Goal: Check status: Check status

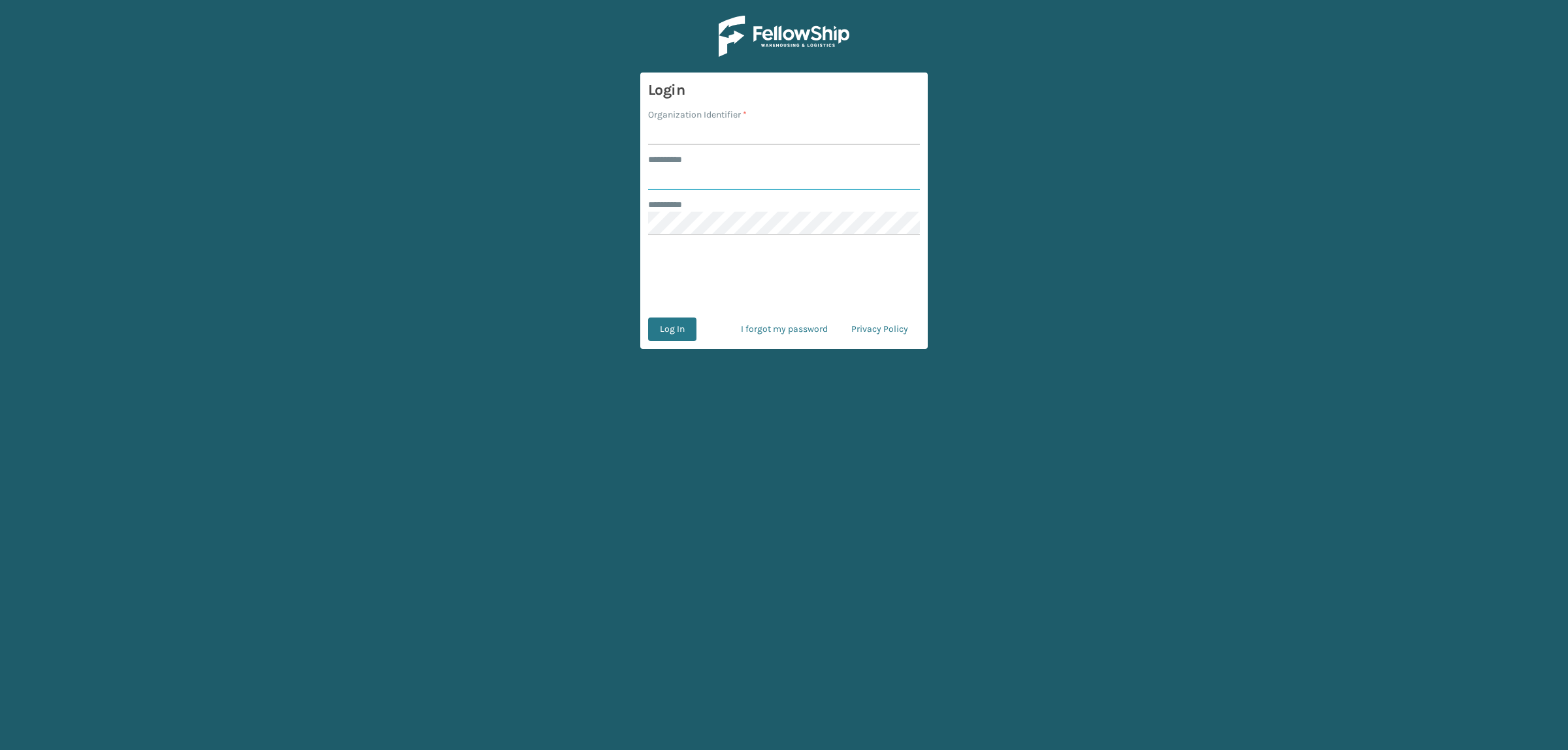
type input "**********"
click at [744, 146] on form "**********" at bounding box center [784, 210] width 288 height 276
click at [741, 131] on input "Organization Identifier *" at bounding box center [784, 133] width 272 height 24
type input "superadminorganization"
click at [670, 327] on button "Log In" at bounding box center [672, 329] width 48 height 24
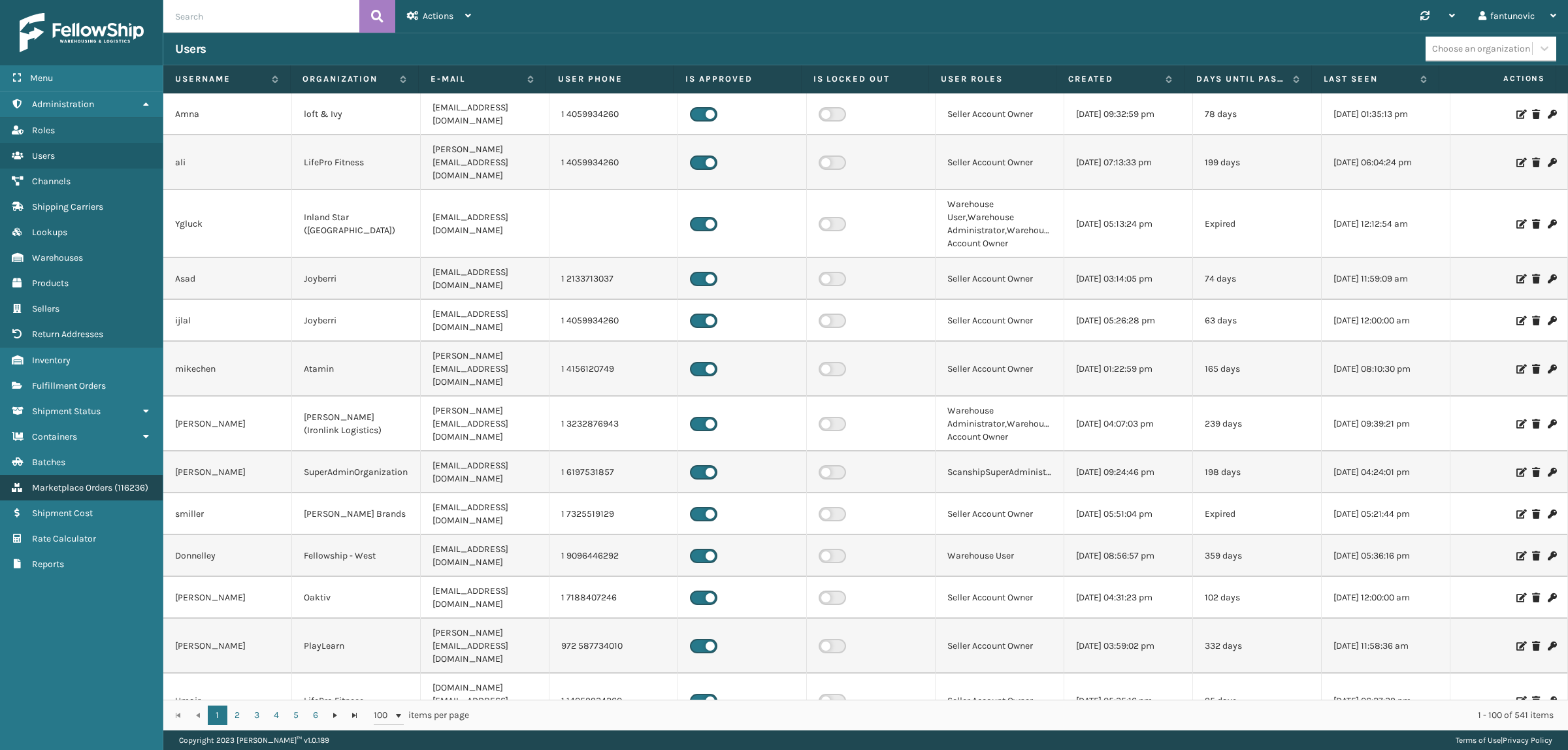
click at [59, 482] on span "Marketplace Orders" at bounding box center [72, 488] width 81 height 11
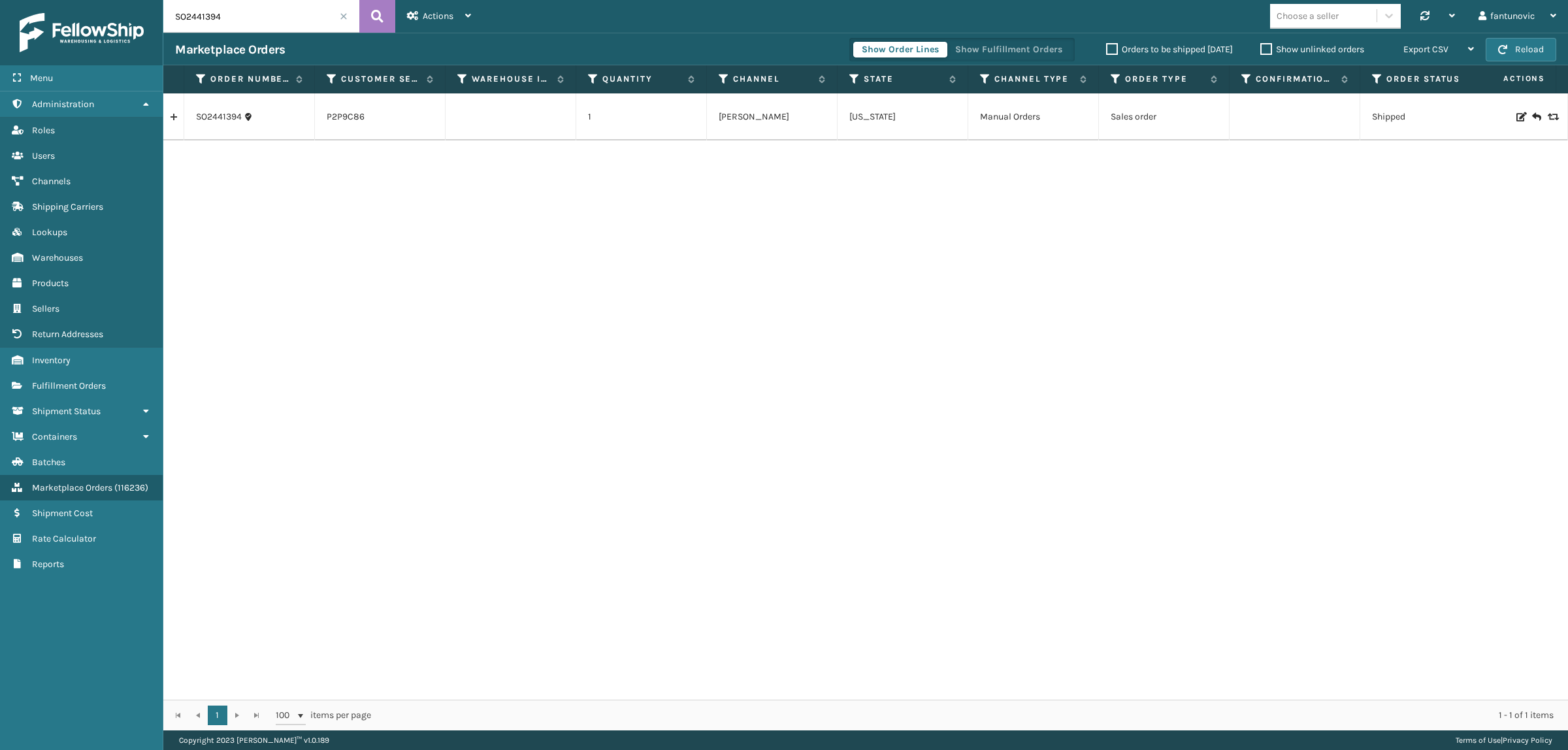
drag, startPoint x: 226, startPoint y: 21, endPoint x: 73, endPoint y: 29, distance: 153.2
click at [73, 0] on div "Menu Administration Roles Users Channels Shipping Carriers Lookups Warehouses P…" at bounding box center [784, 0] width 1568 height 0
paste input "112-1112999-7461016"
type input "112-1112999-7461016"
click at [377, 11] on icon at bounding box center [377, 16] width 12 height 20
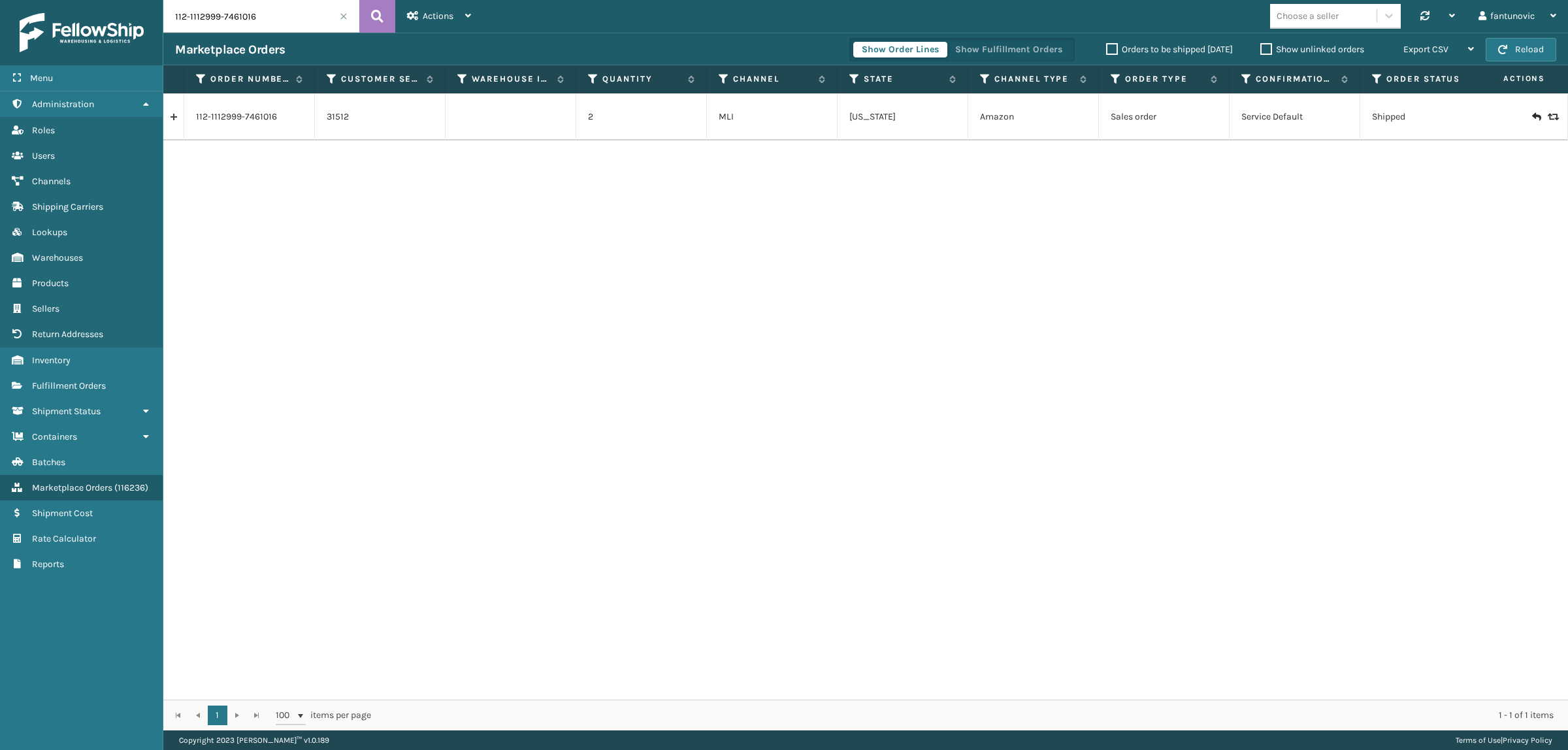
click at [175, 124] on link at bounding box center [173, 117] width 20 height 21
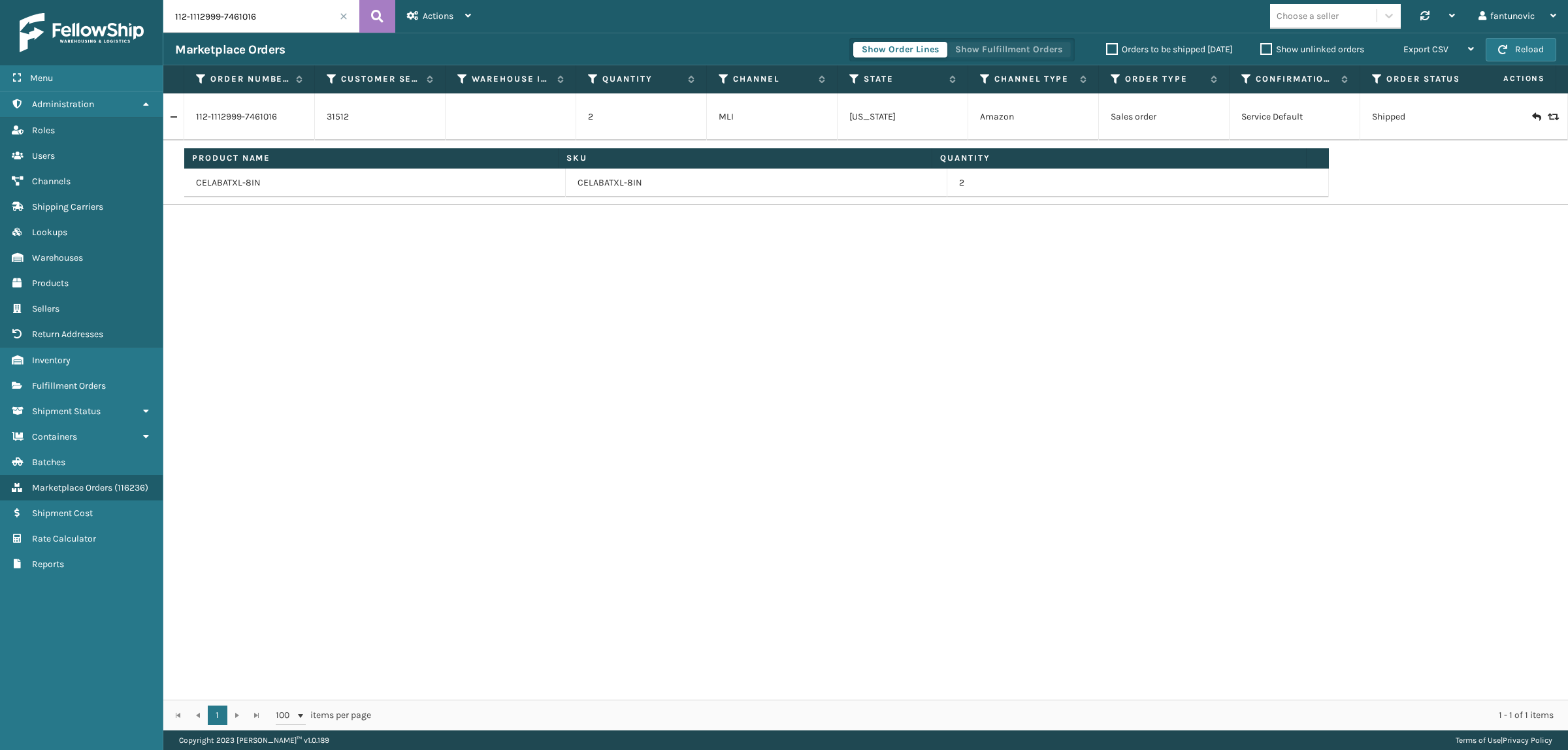
click at [1004, 50] on button "Show Fulfillment Orders" at bounding box center [1008, 49] width 124 height 15
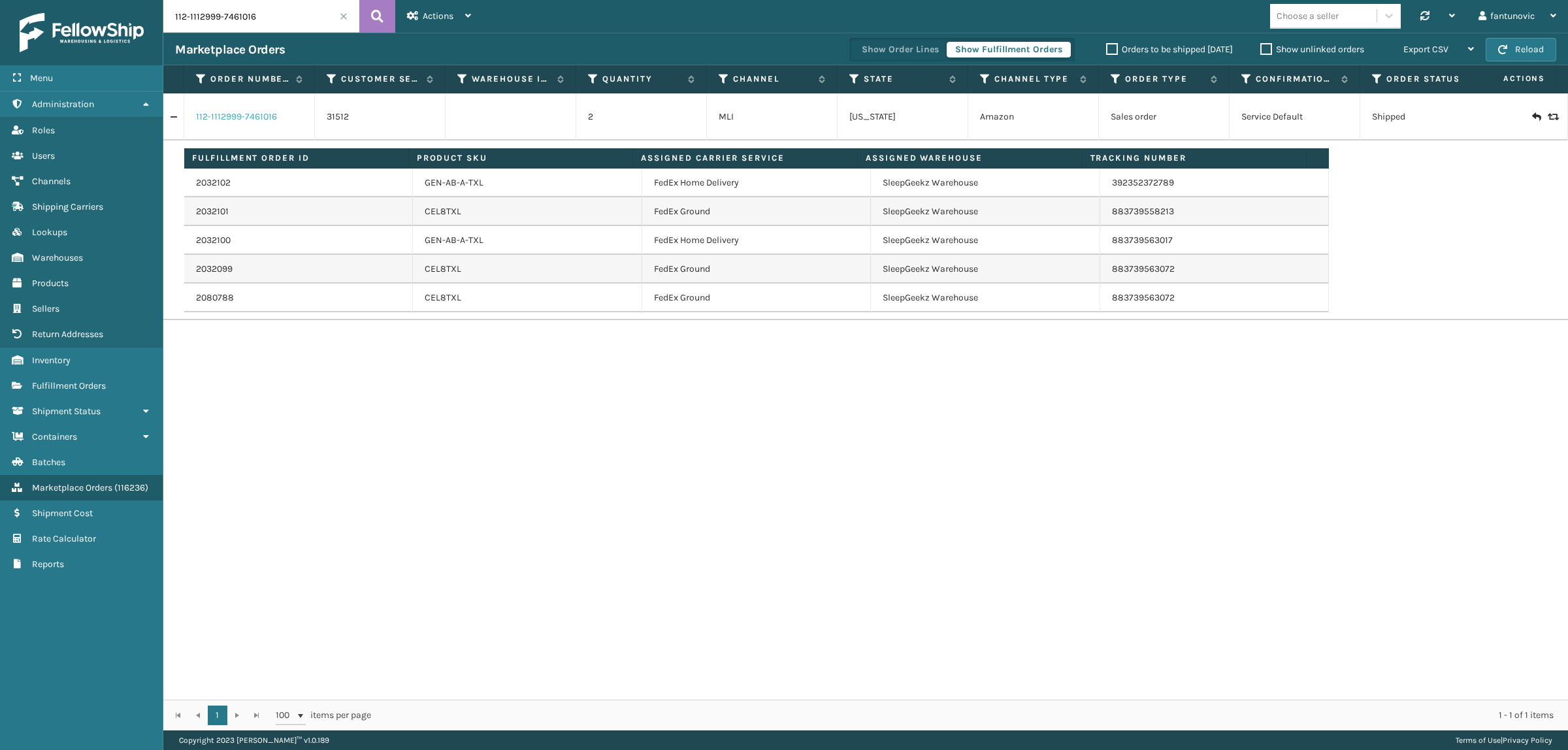
click at [226, 114] on link "112-1112999-7461016" at bounding box center [236, 117] width 81 height 13
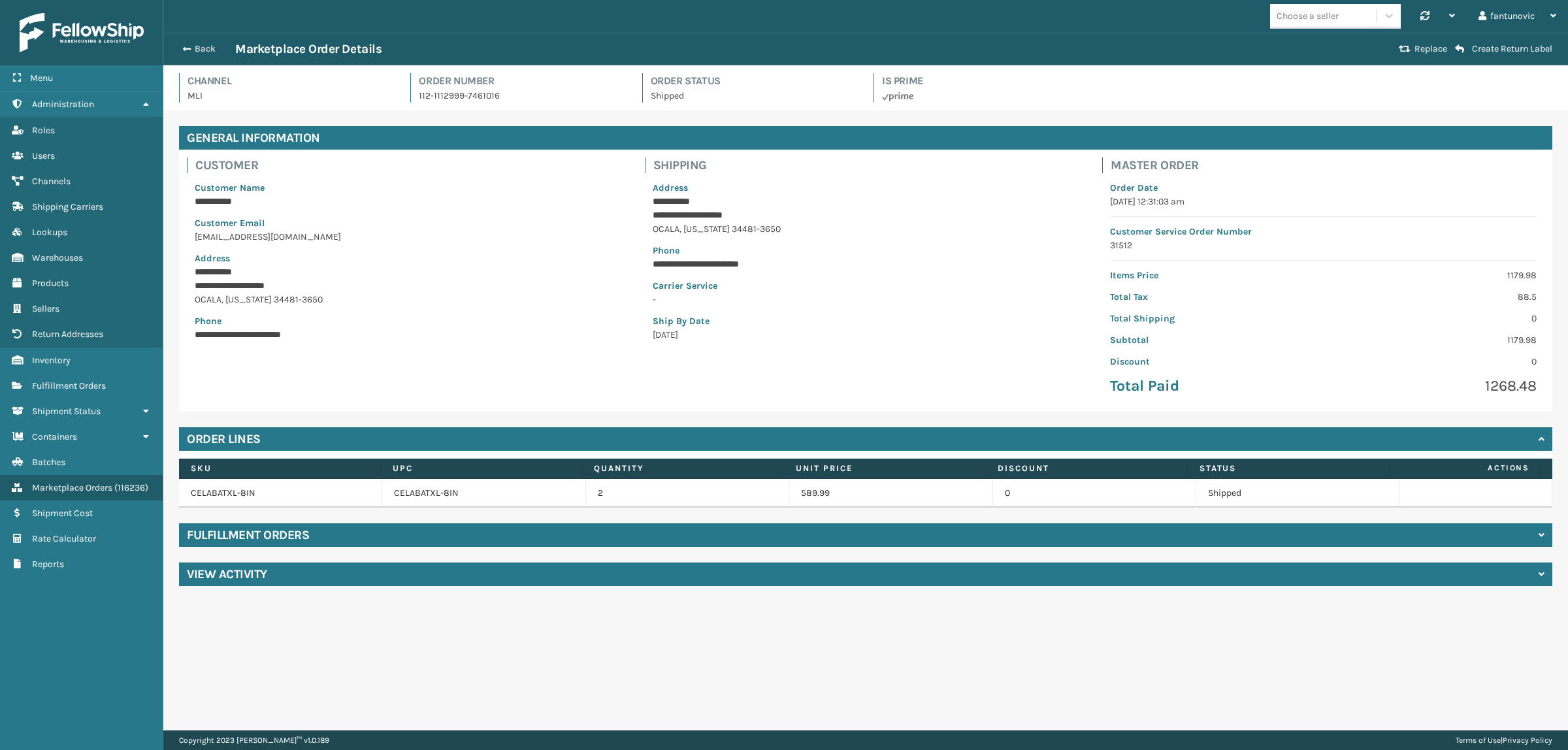
click at [389, 533] on div "Fulfillment Orders" at bounding box center [866, 534] width 1373 height 24
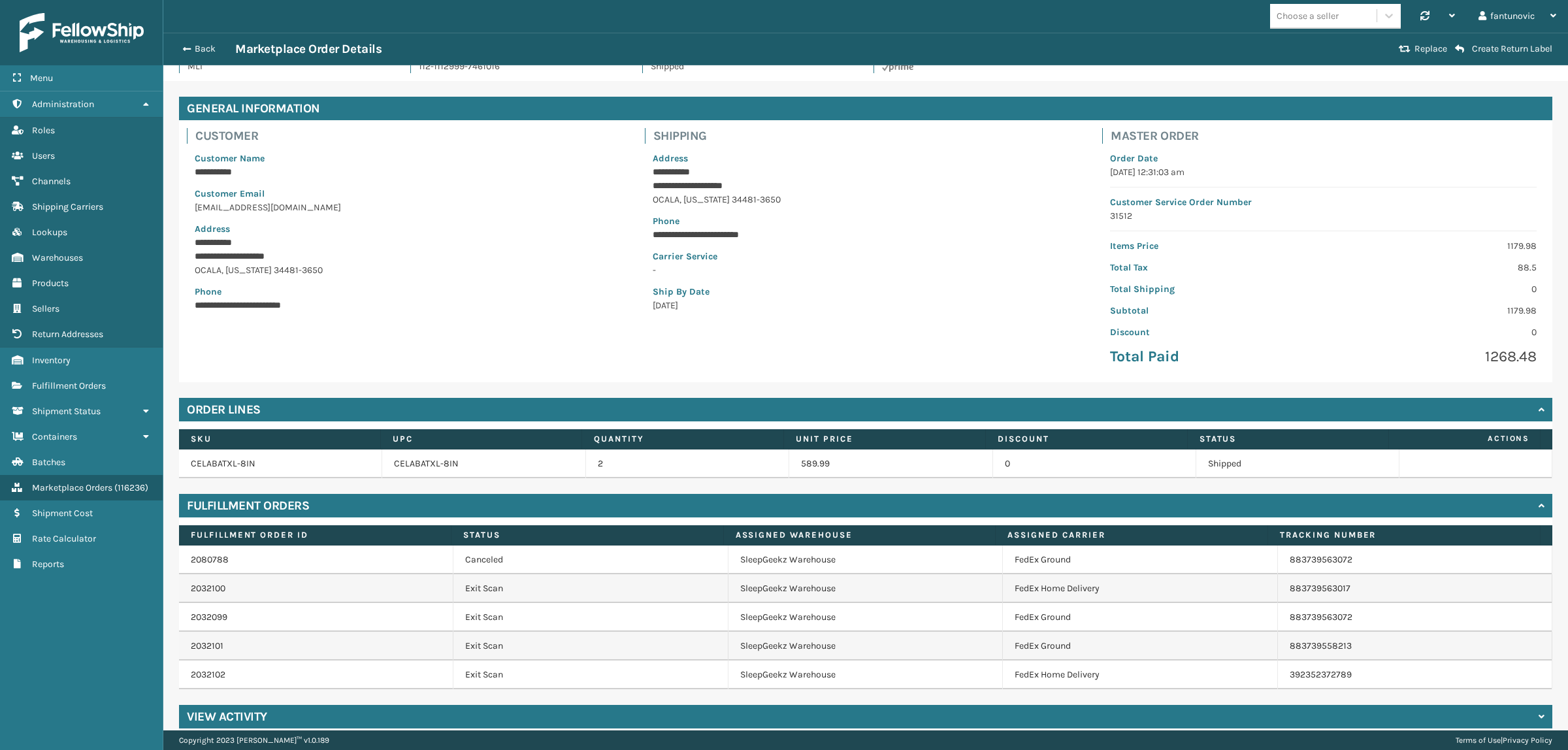
scroll to position [43, 0]
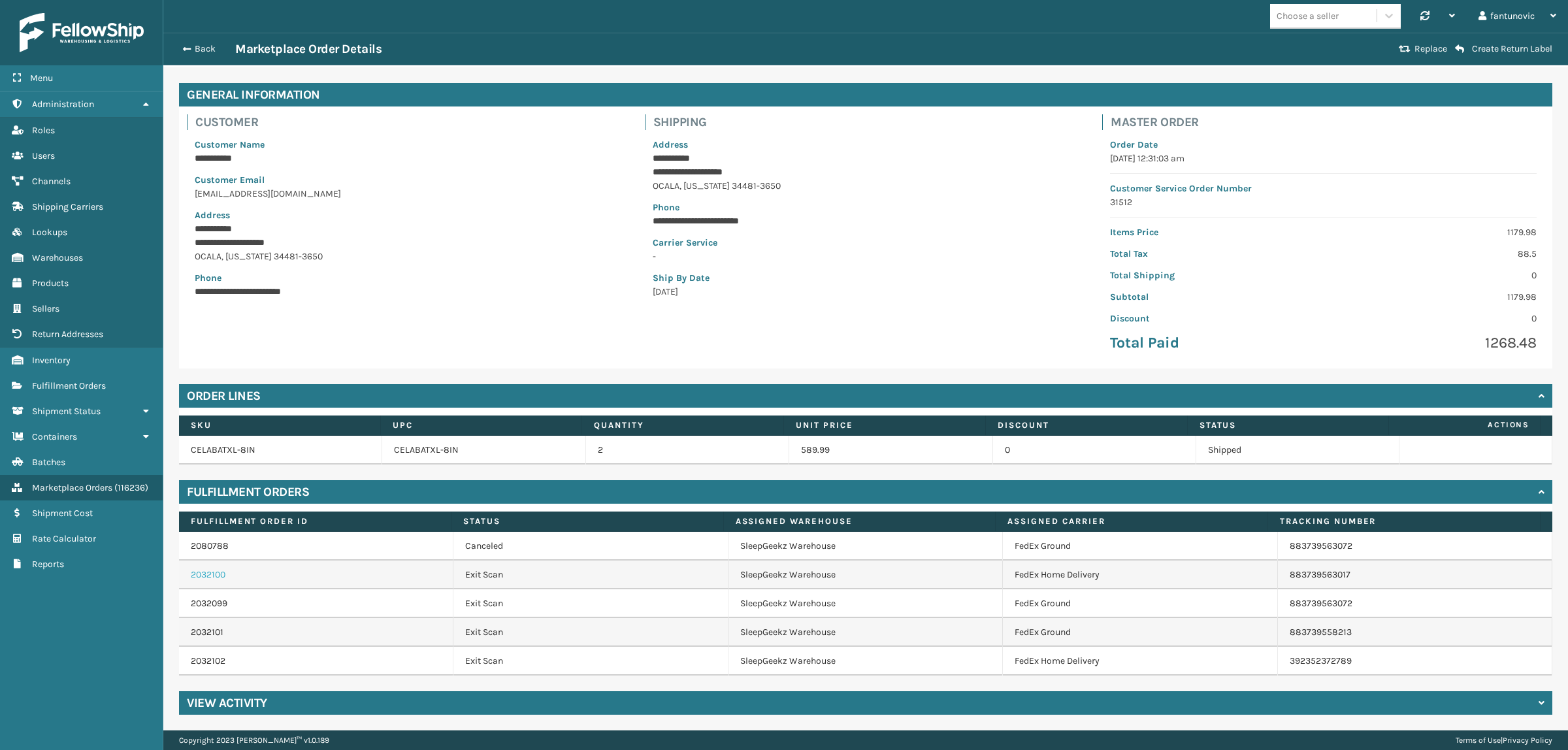
click at [206, 569] on link "2032100" at bounding box center [208, 575] width 35 height 11
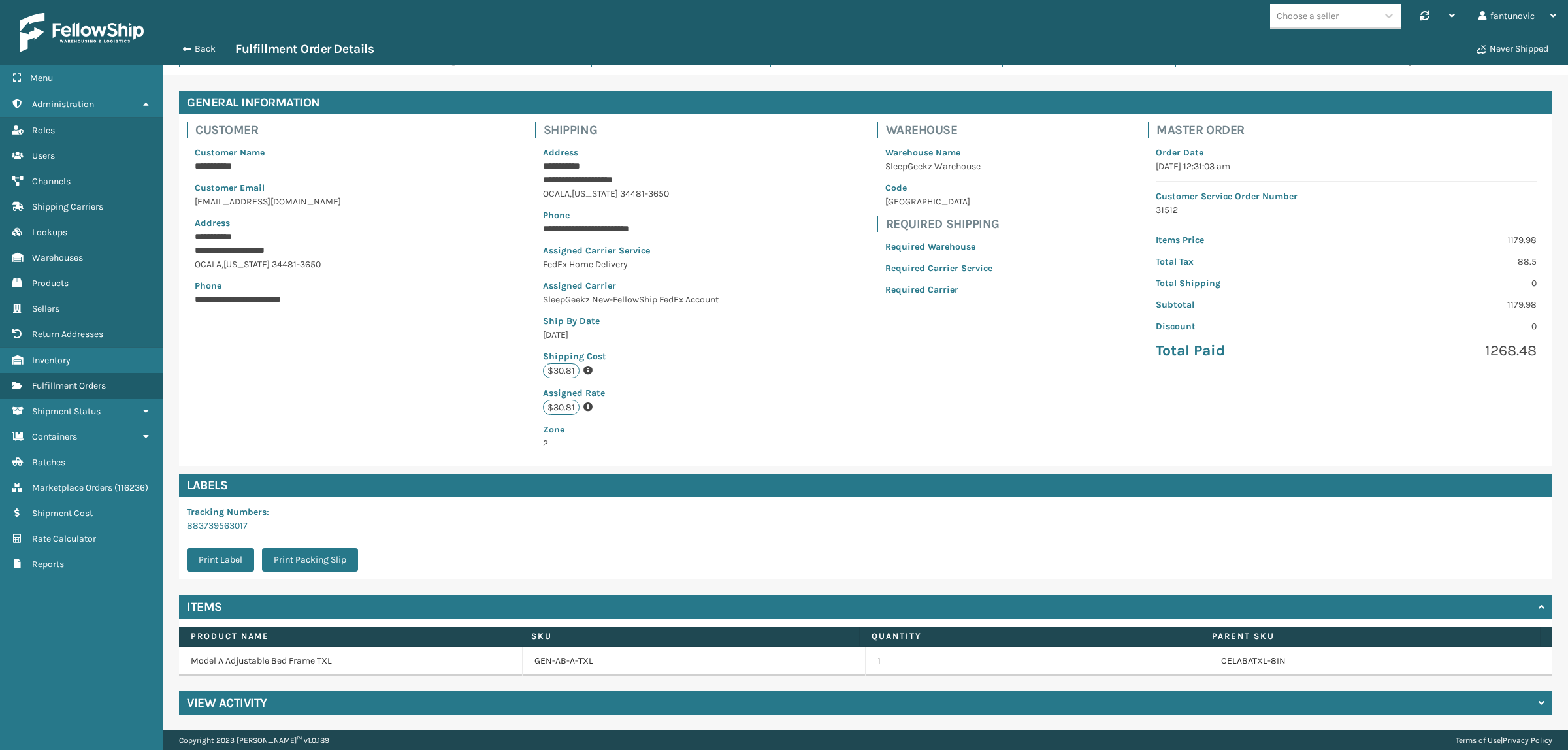
drag, startPoint x: 1500, startPoint y: 704, endPoint x: 1487, endPoint y: 697, distance: 14.8
click at [1500, 704] on div "View Activity" at bounding box center [866, 702] width 1373 height 24
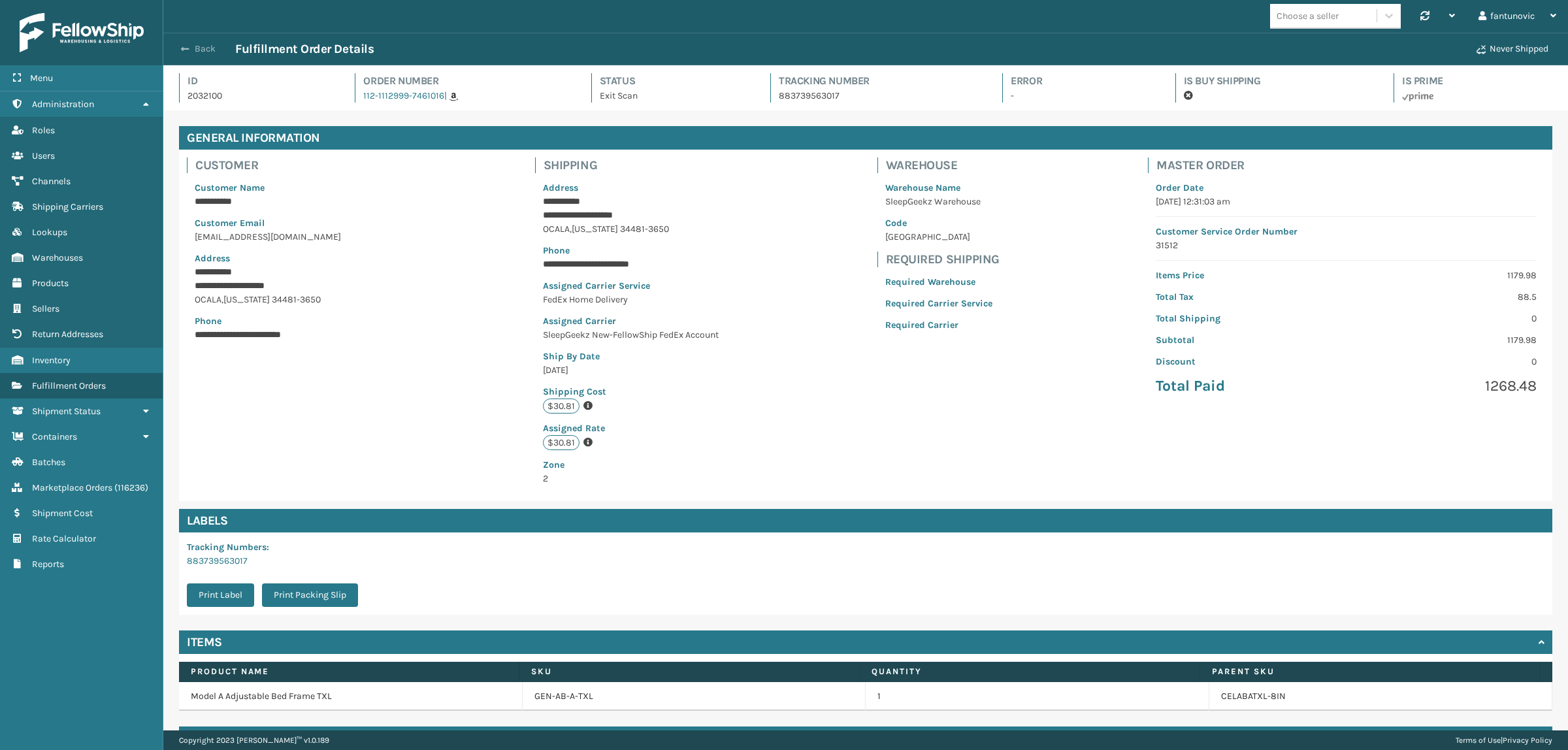
click at [206, 51] on button "Back" at bounding box center [205, 49] width 60 height 11
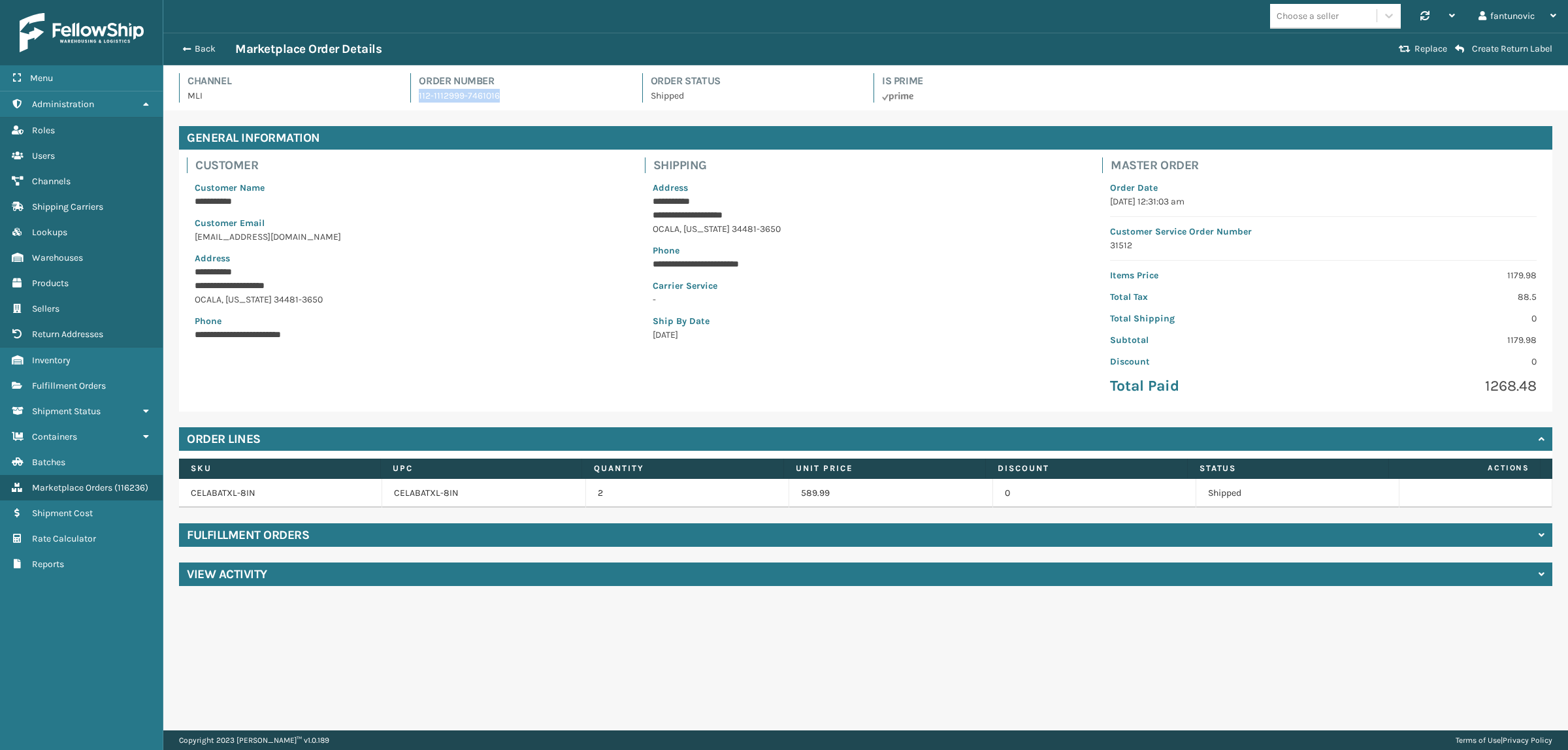
drag, startPoint x: 507, startPoint y: 101, endPoint x: 420, endPoint y: 103, distance: 87.0
click at [420, 103] on div "Channel MLI Order Number 112-1112999-7461016 Order Status Shipped Is Prime" at bounding box center [865, 92] width 1389 height 37
copy p "112-1112999-7461016"
click at [200, 47] on button "Back" at bounding box center [205, 49] width 60 height 11
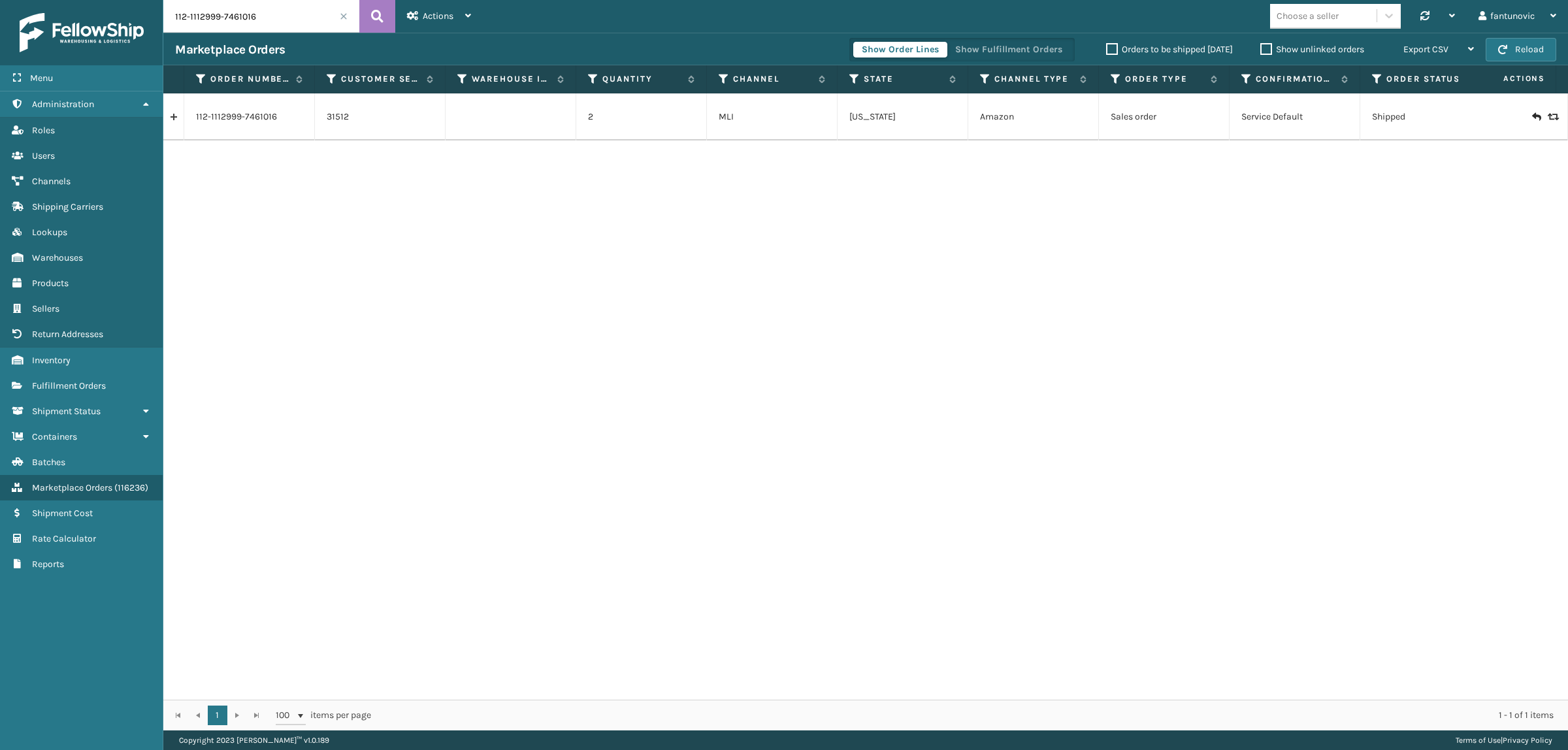
click at [174, 114] on link at bounding box center [173, 117] width 20 height 21
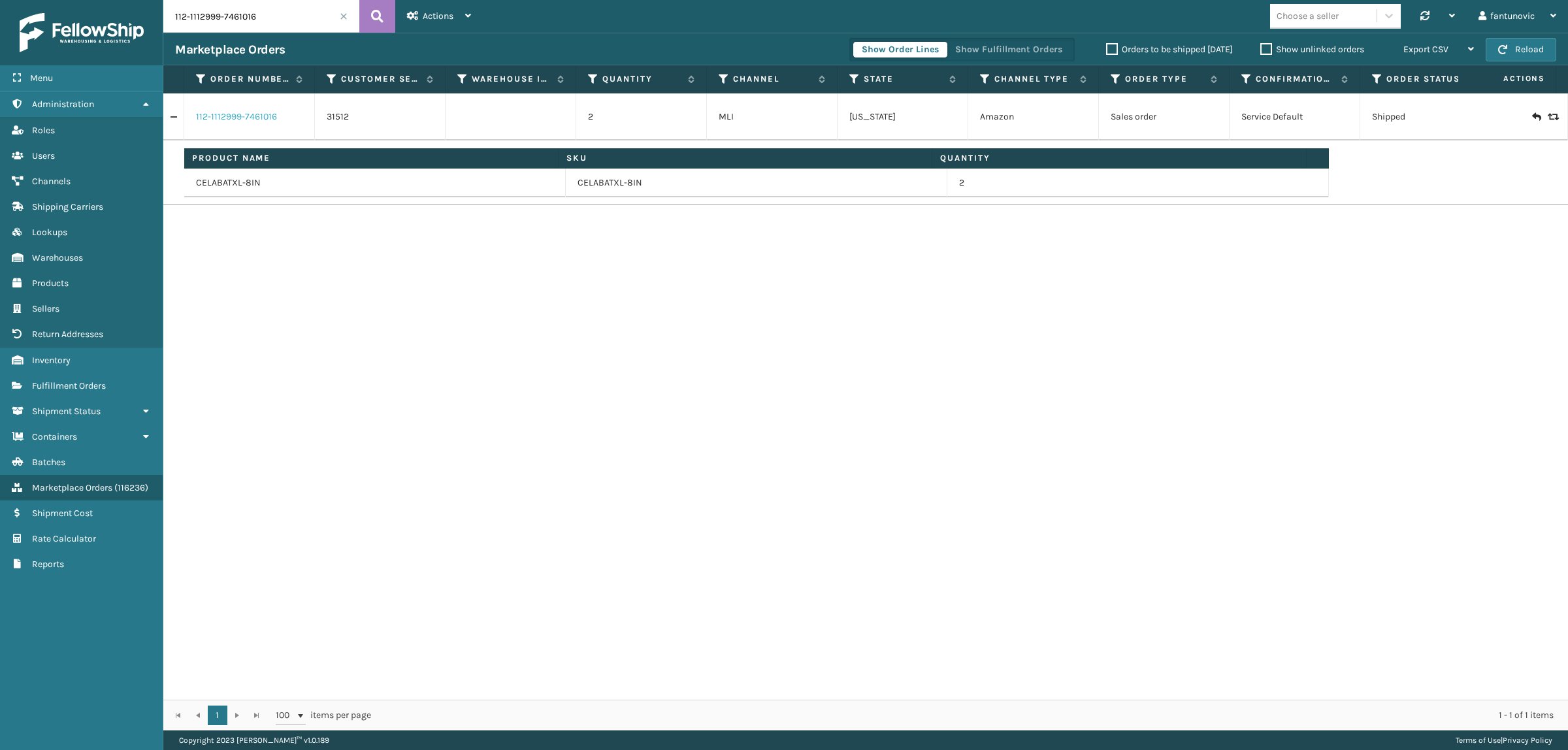
click at [248, 118] on link "112-1112999-7461016" at bounding box center [236, 117] width 81 height 13
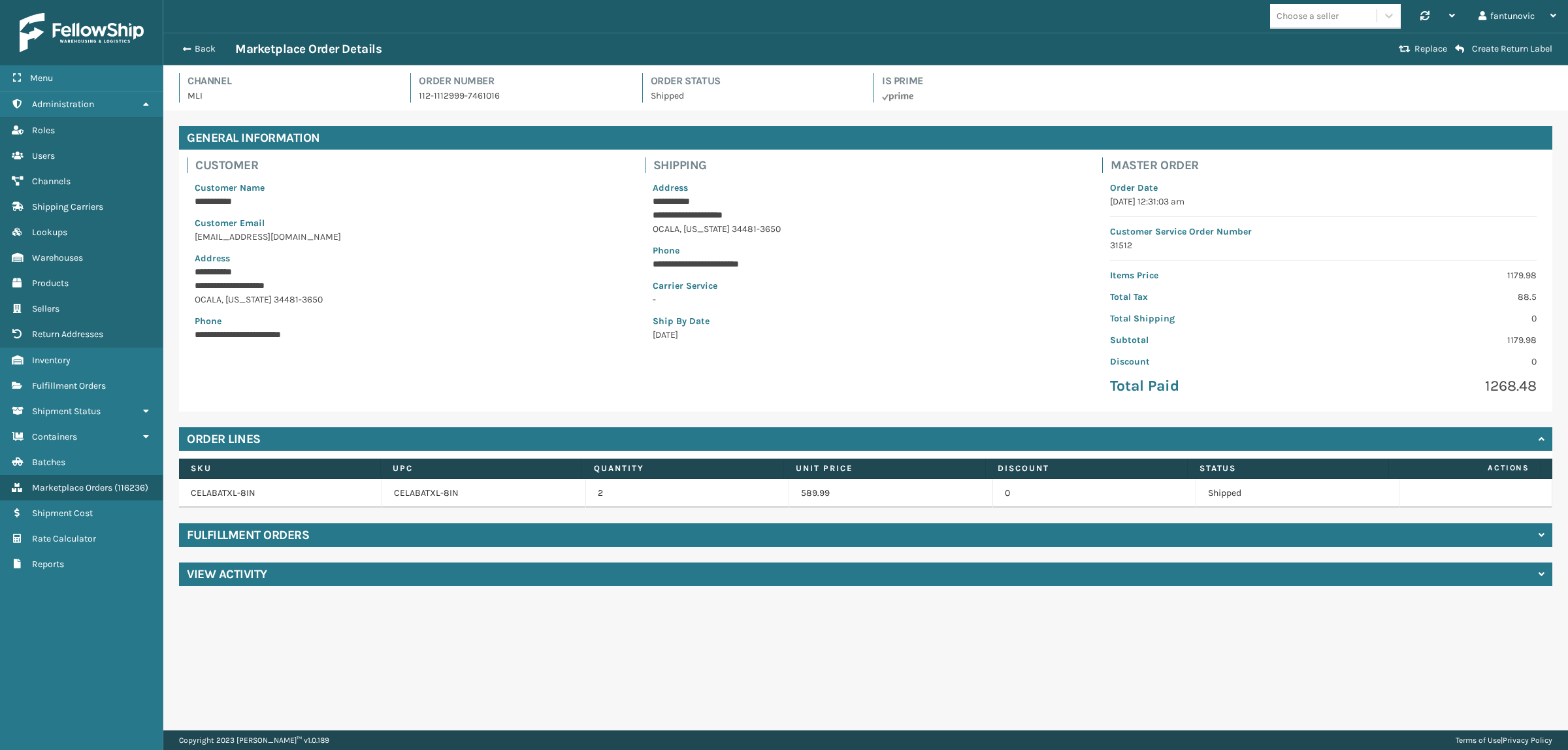
click at [338, 526] on div "Fulfillment Orders" at bounding box center [866, 534] width 1373 height 24
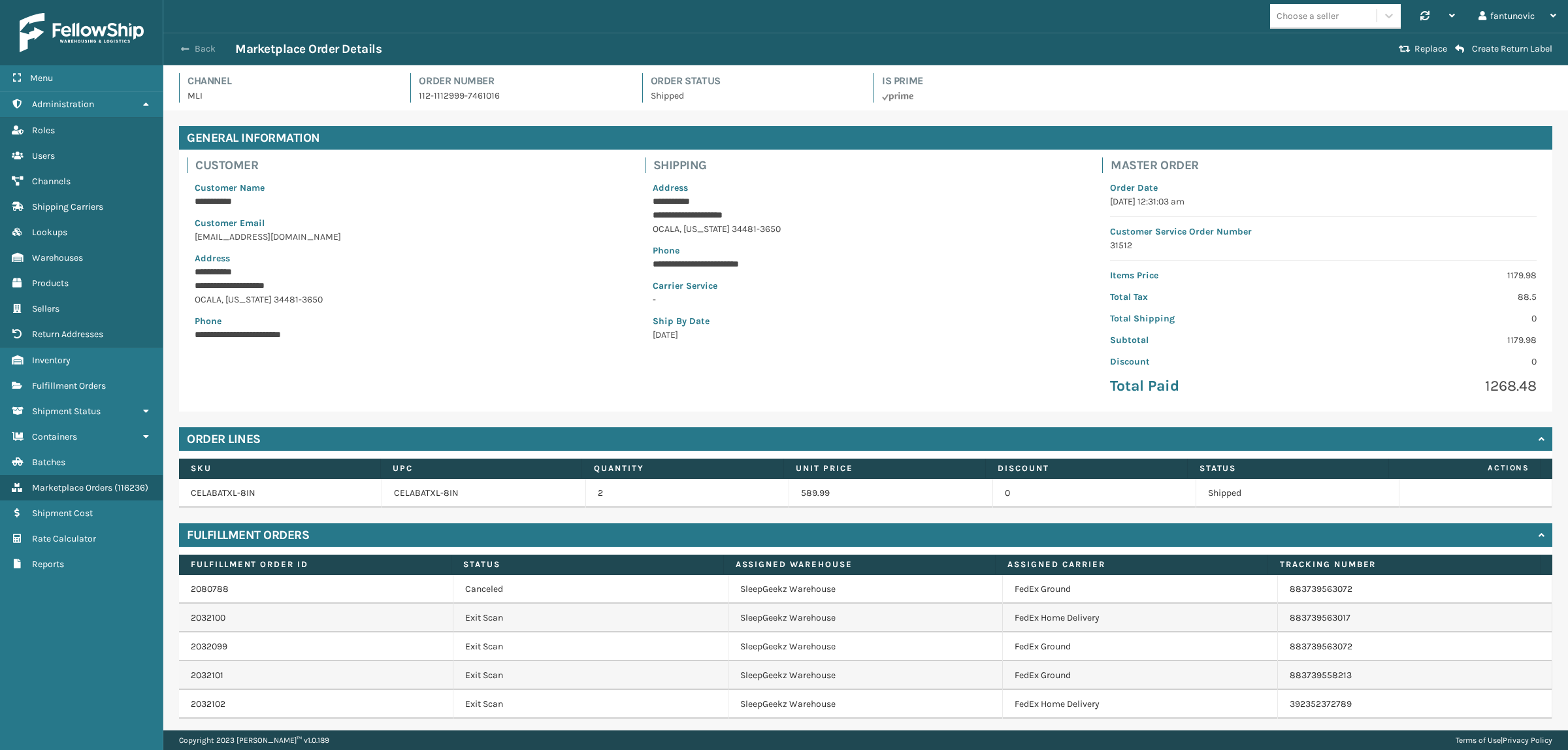
click at [194, 46] on button "Back" at bounding box center [205, 49] width 60 height 11
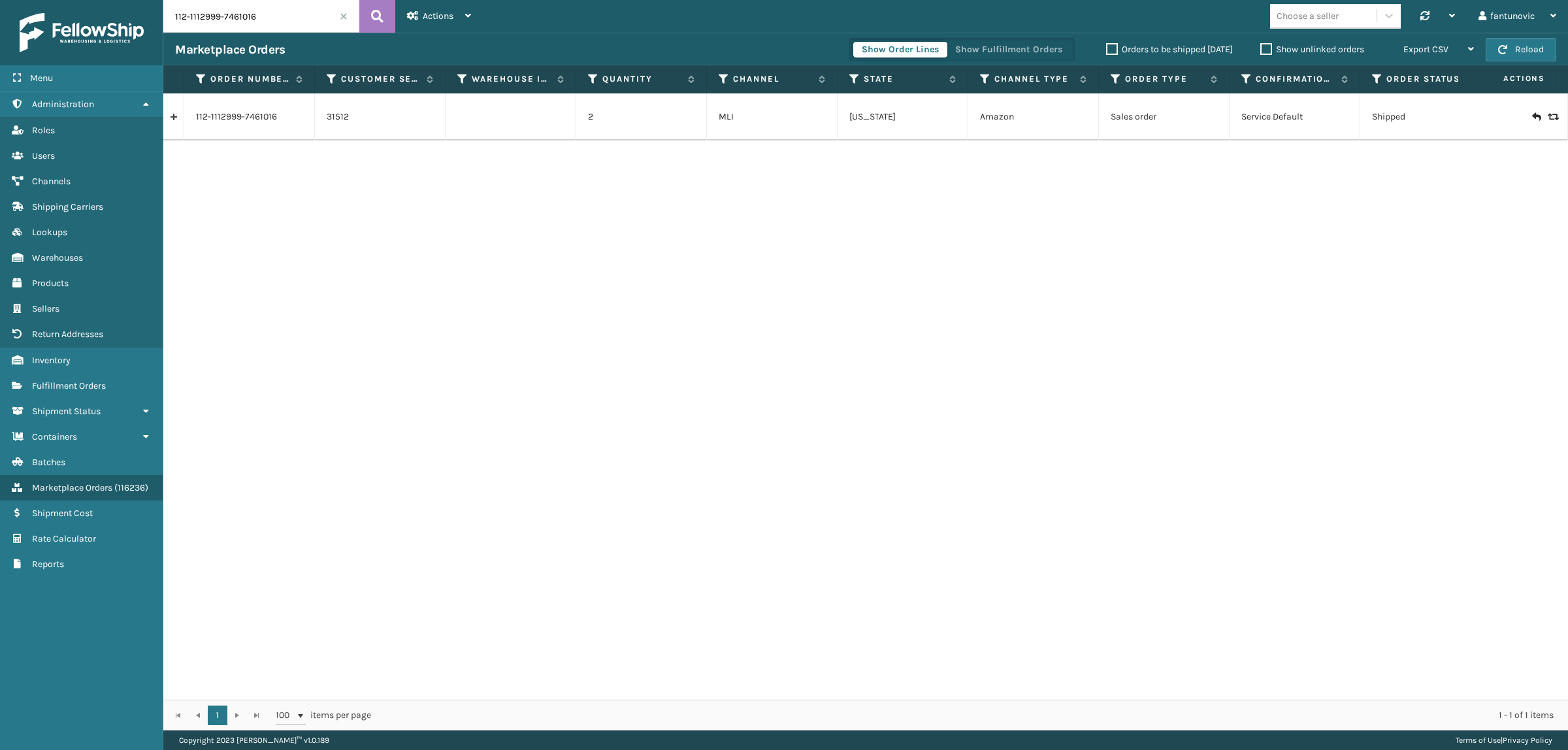
click at [170, 115] on link at bounding box center [173, 117] width 20 height 21
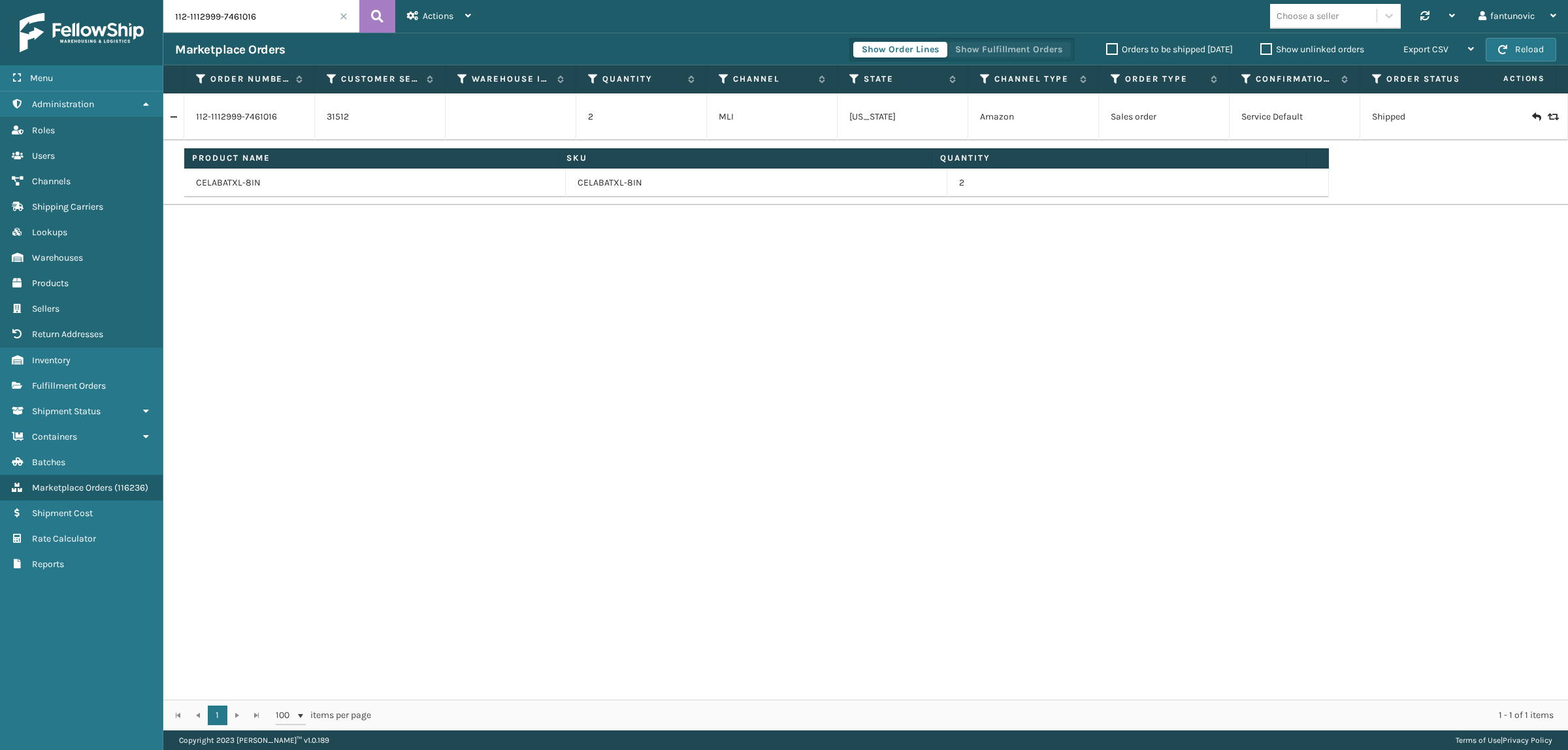
click at [985, 50] on button "Show Fulfillment Orders" at bounding box center [1008, 49] width 124 height 15
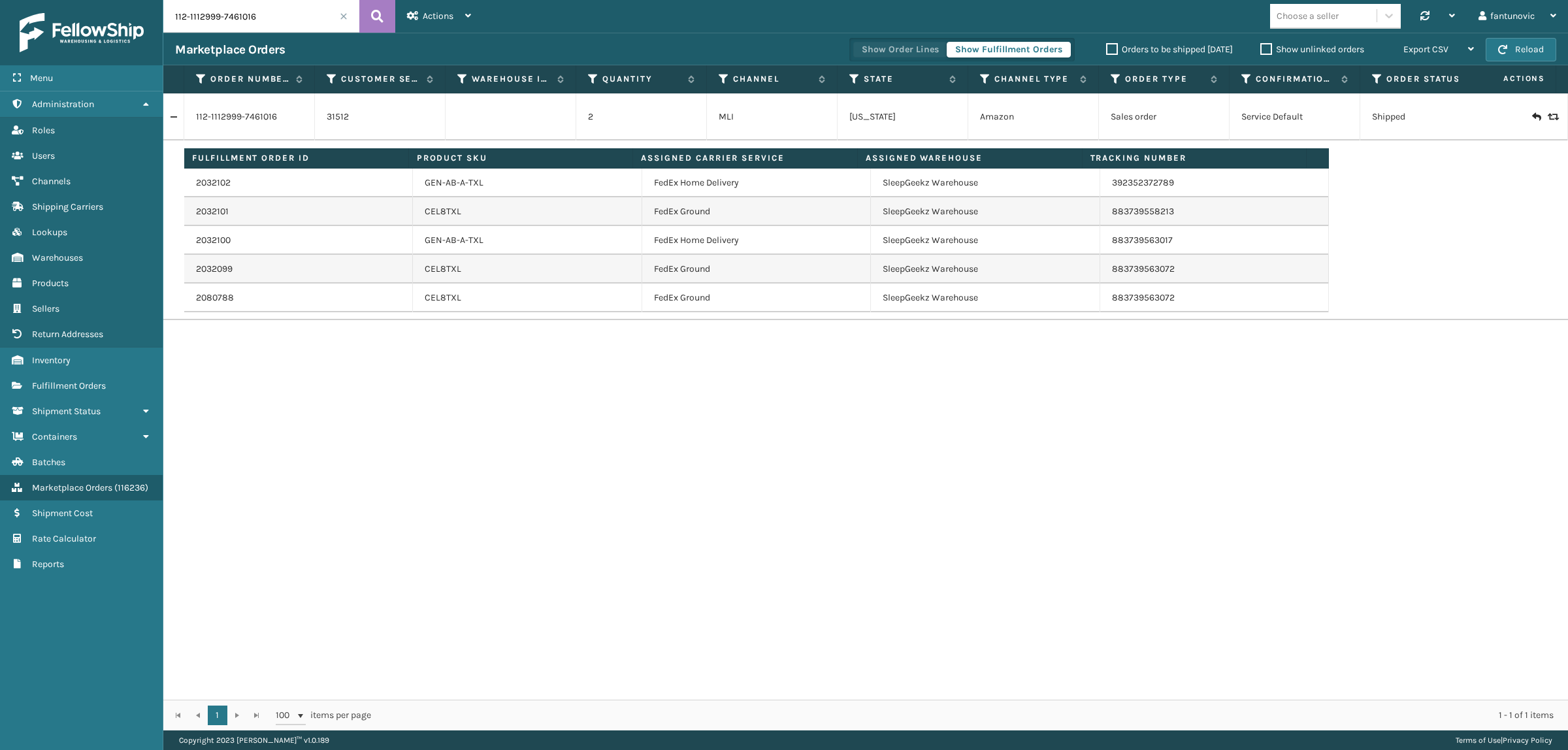
click at [921, 50] on button "Show Order Lines" at bounding box center [899, 49] width 94 height 15
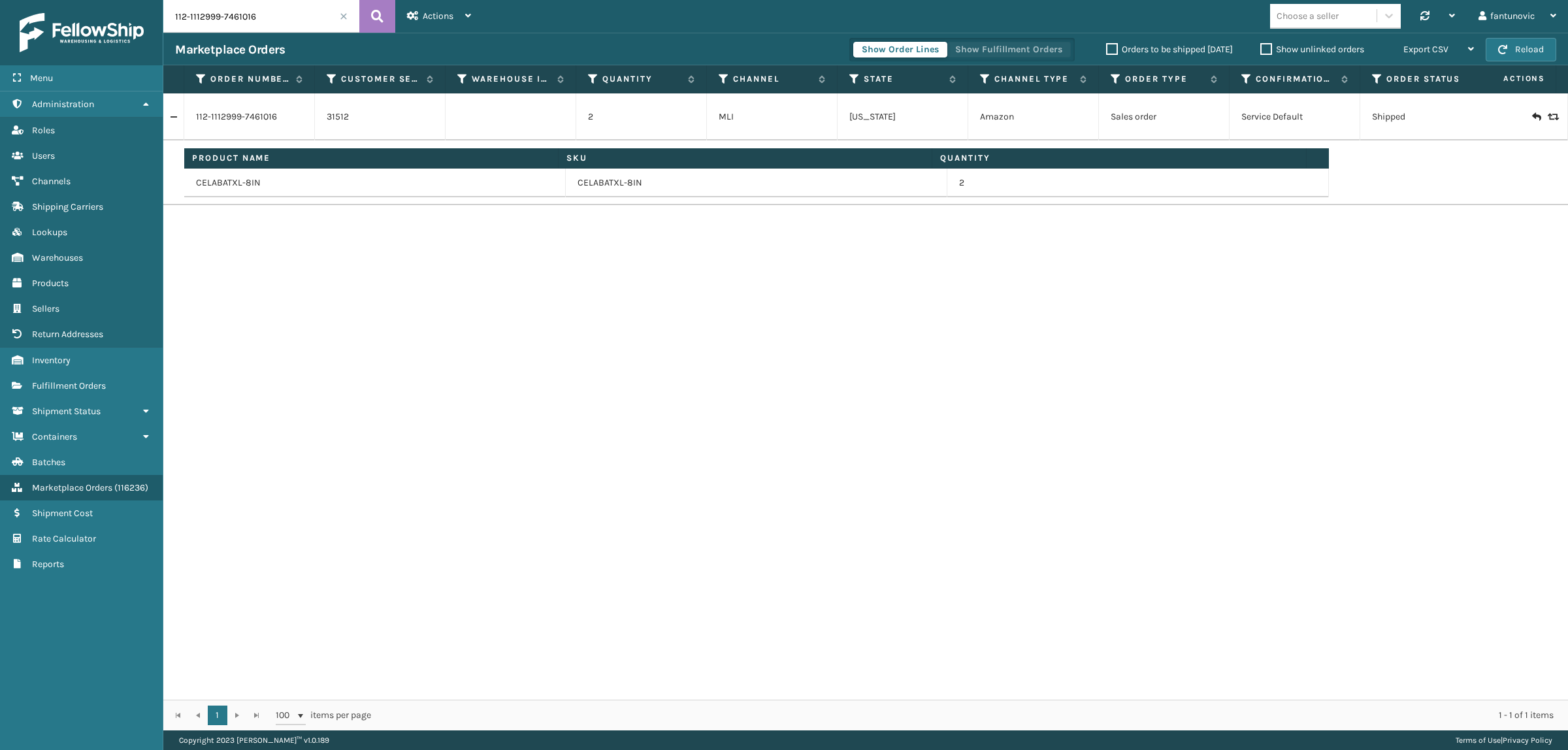
click at [1016, 50] on button "Show Fulfillment Orders" at bounding box center [1008, 49] width 124 height 15
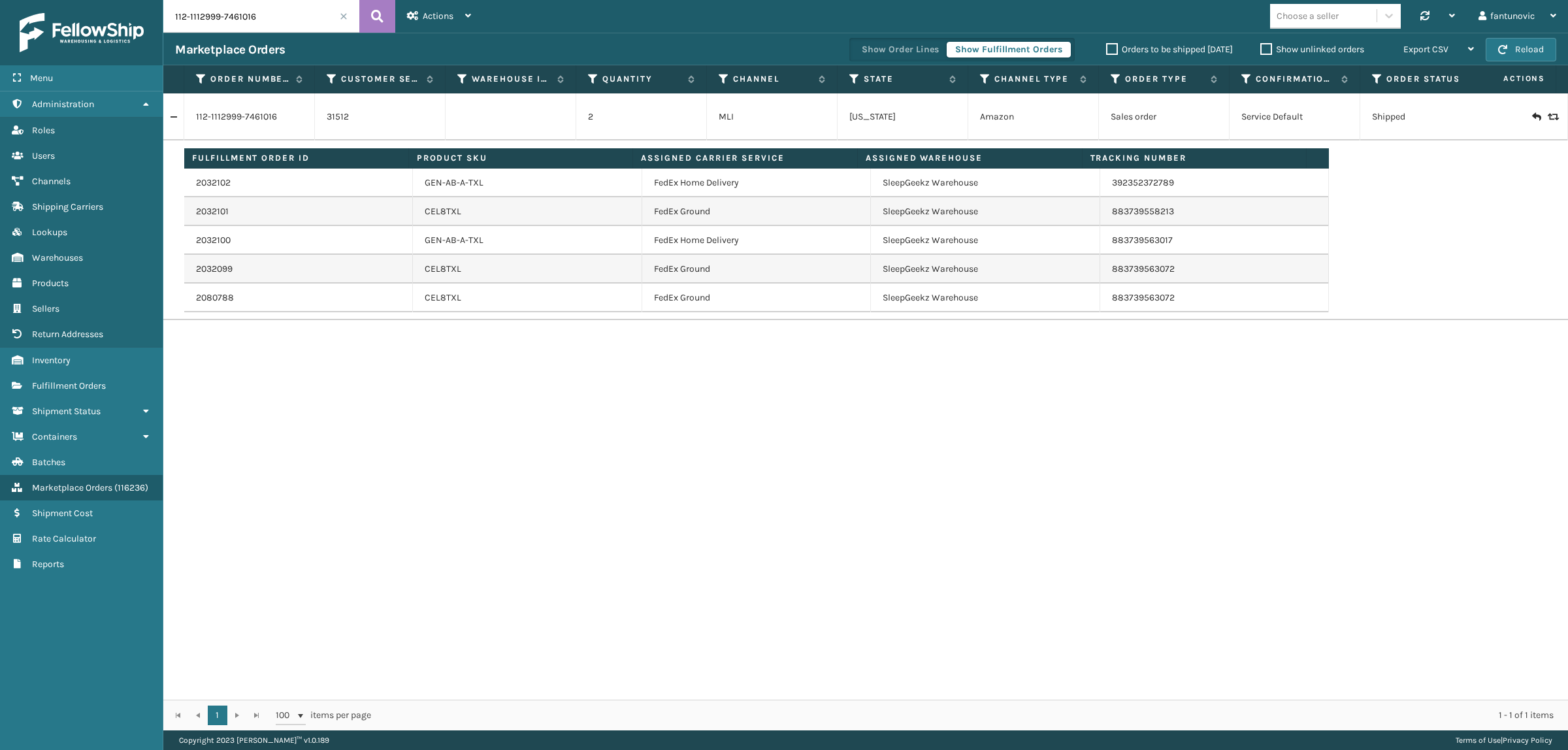
click at [664, 536] on div "112-1112999-7461016 31512 2 MLI [US_STATE] Amazon Sales order Service Default S…" at bounding box center [865, 397] width 1404 height 606
